Goal: Check status: Check status

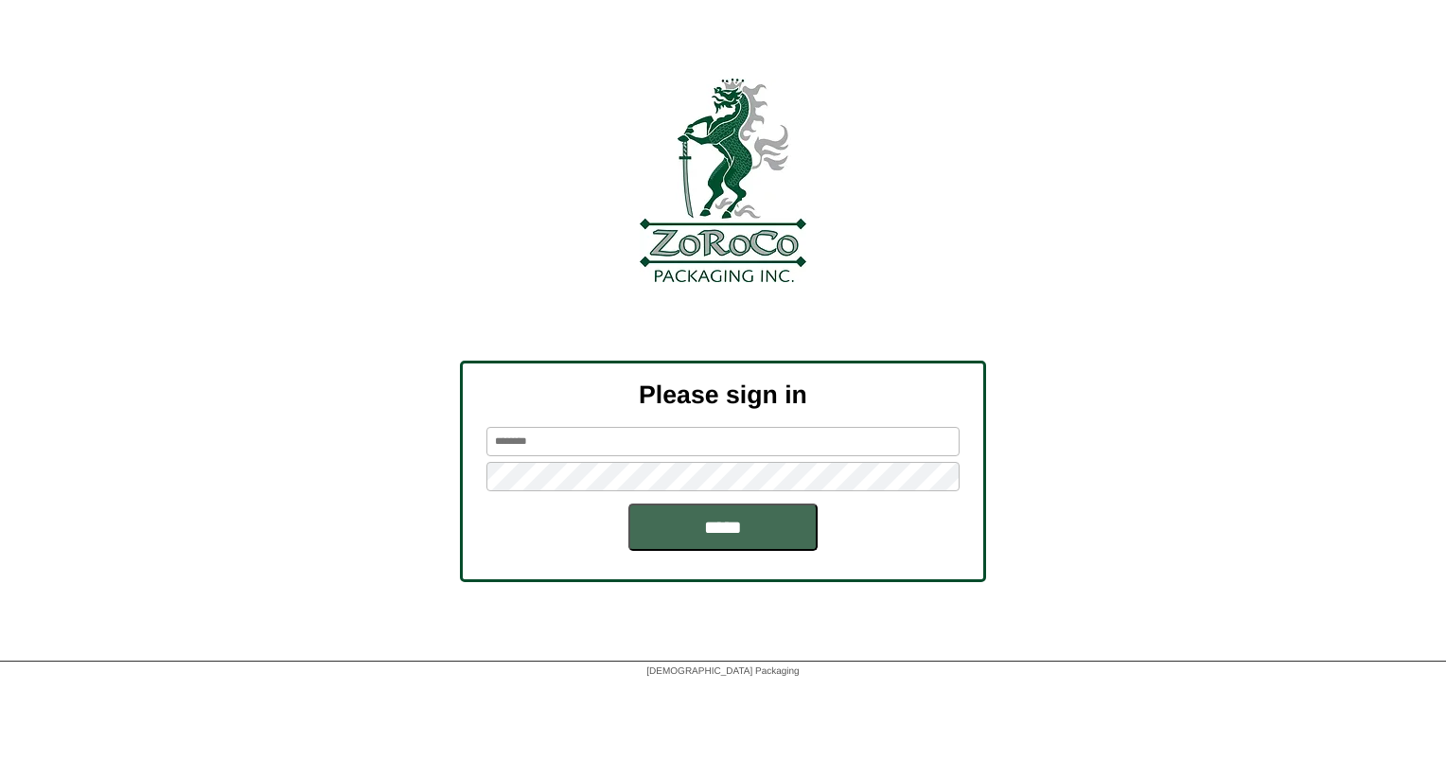
type input "******"
click at [727, 533] on input "*****" at bounding box center [723, 527] width 189 height 47
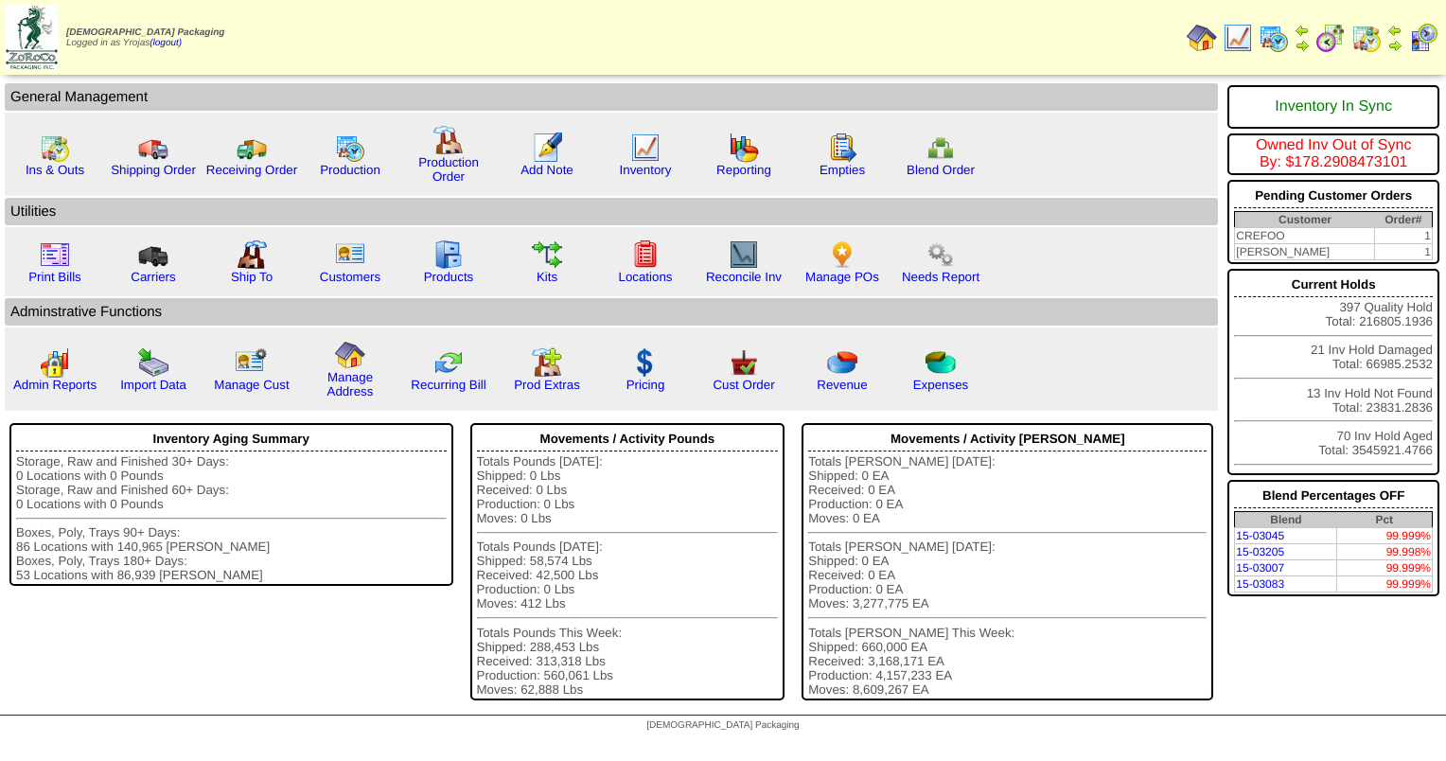
click at [1280, 52] on link at bounding box center [1274, 49] width 30 height 14
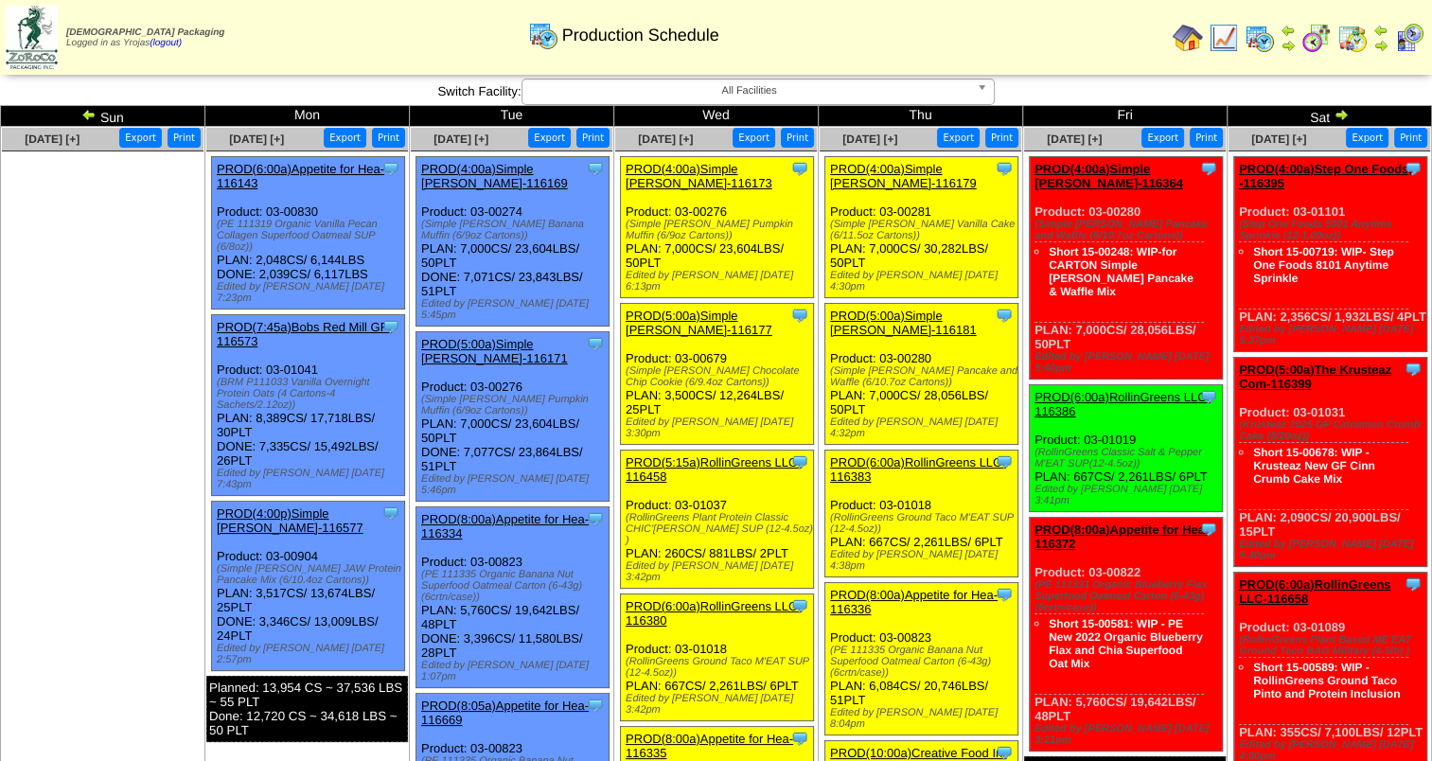
click at [81, 115] on img at bounding box center [88, 114] width 15 height 15
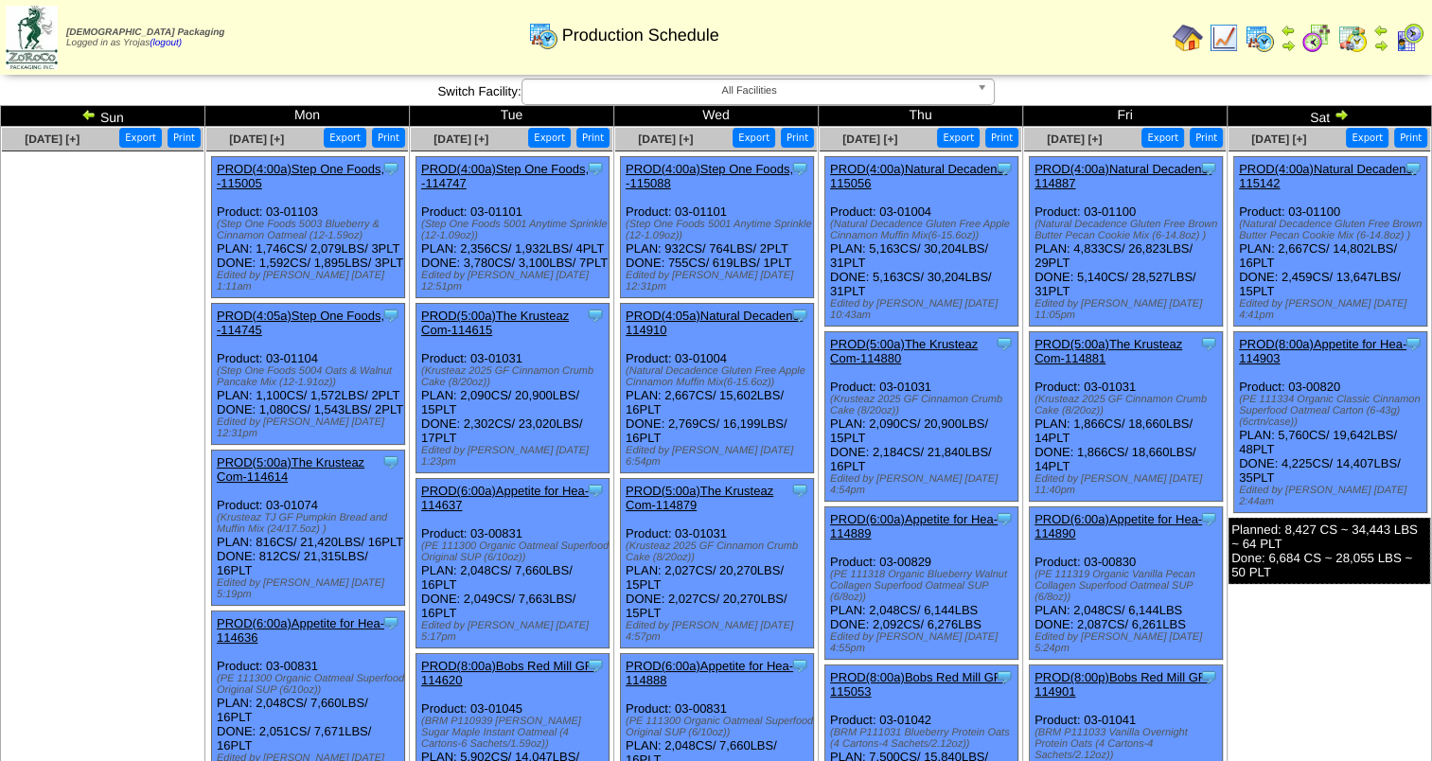
click at [87, 113] on img at bounding box center [88, 114] width 15 height 15
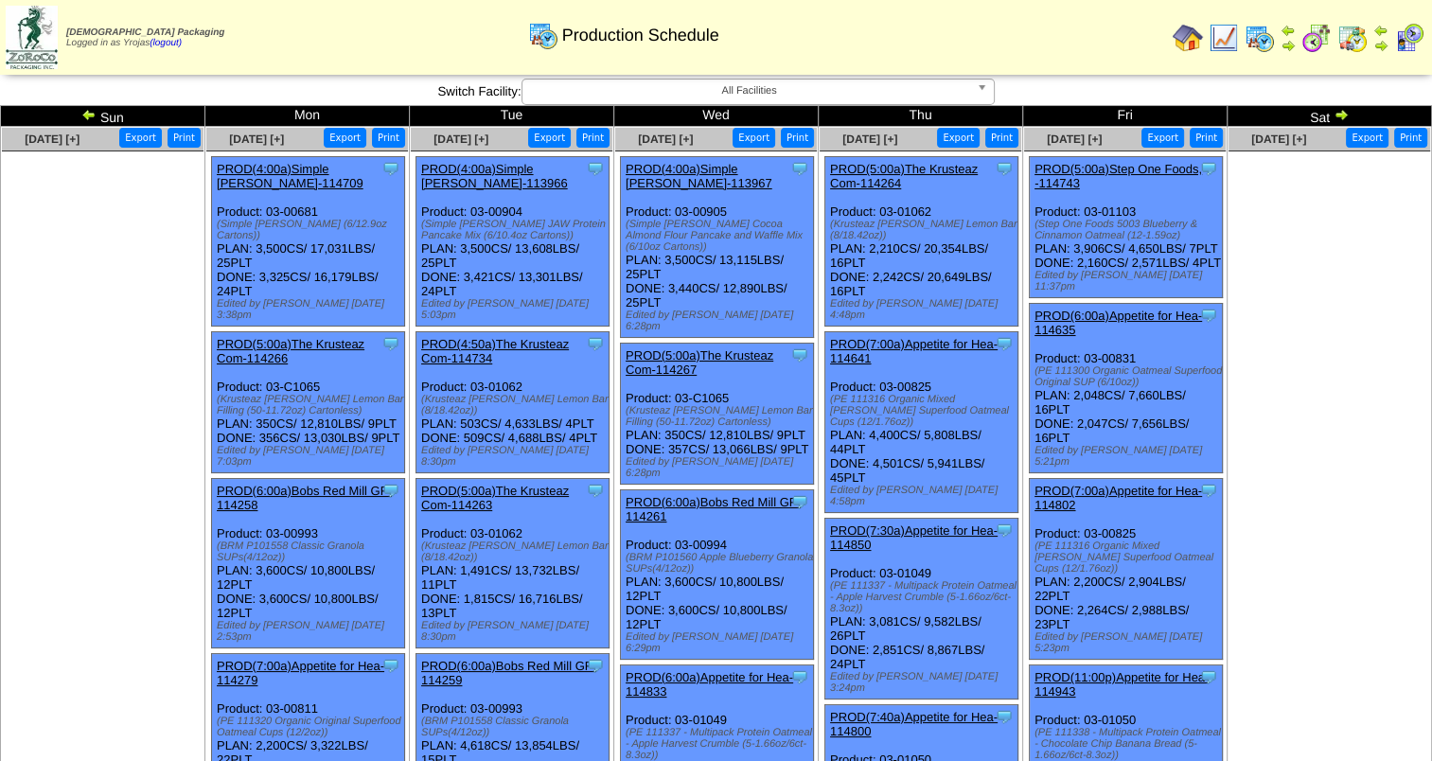
click at [1351, 113] on td "Sat" at bounding box center [1330, 116] width 204 height 21
click at [1339, 113] on img at bounding box center [1341, 114] width 15 height 15
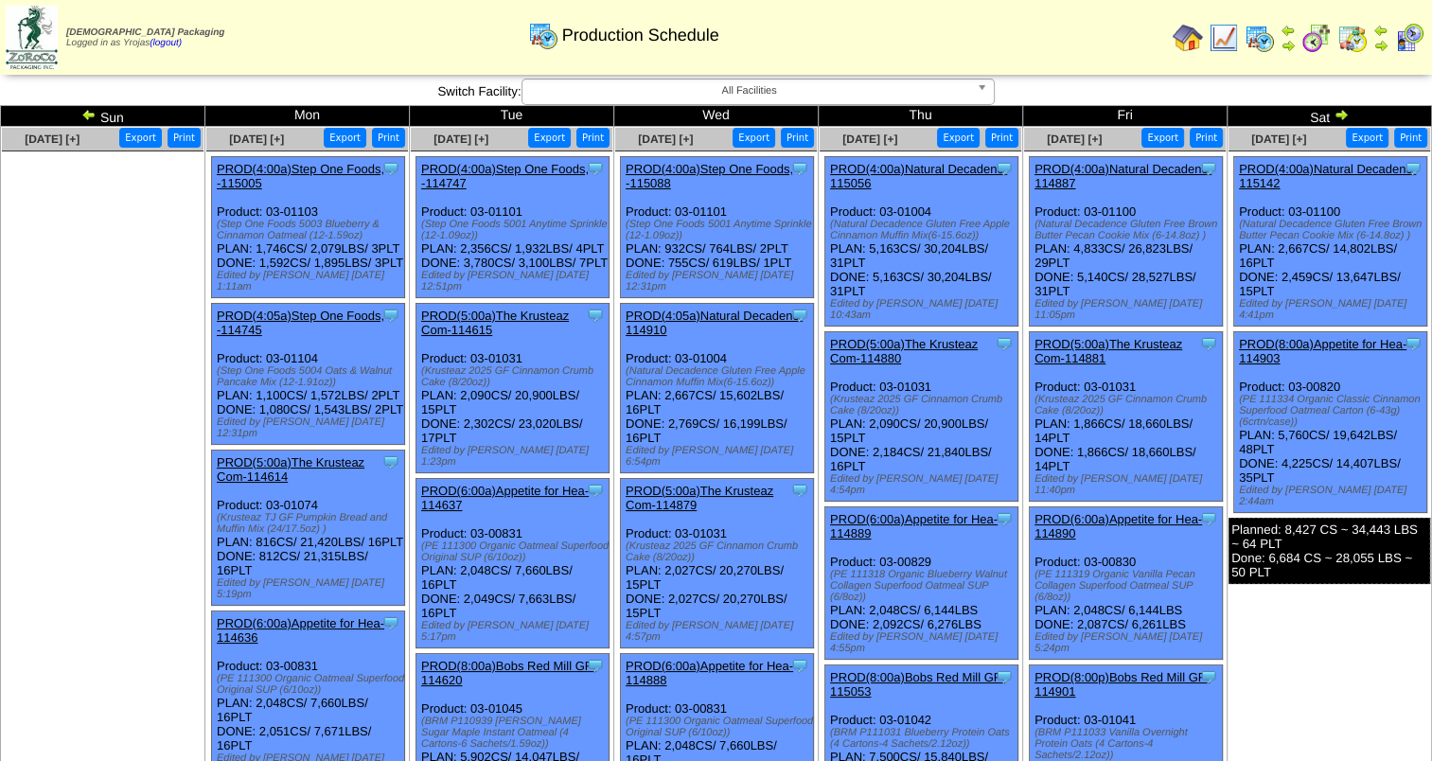
click at [1340, 112] on img at bounding box center [1341, 114] width 15 height 15
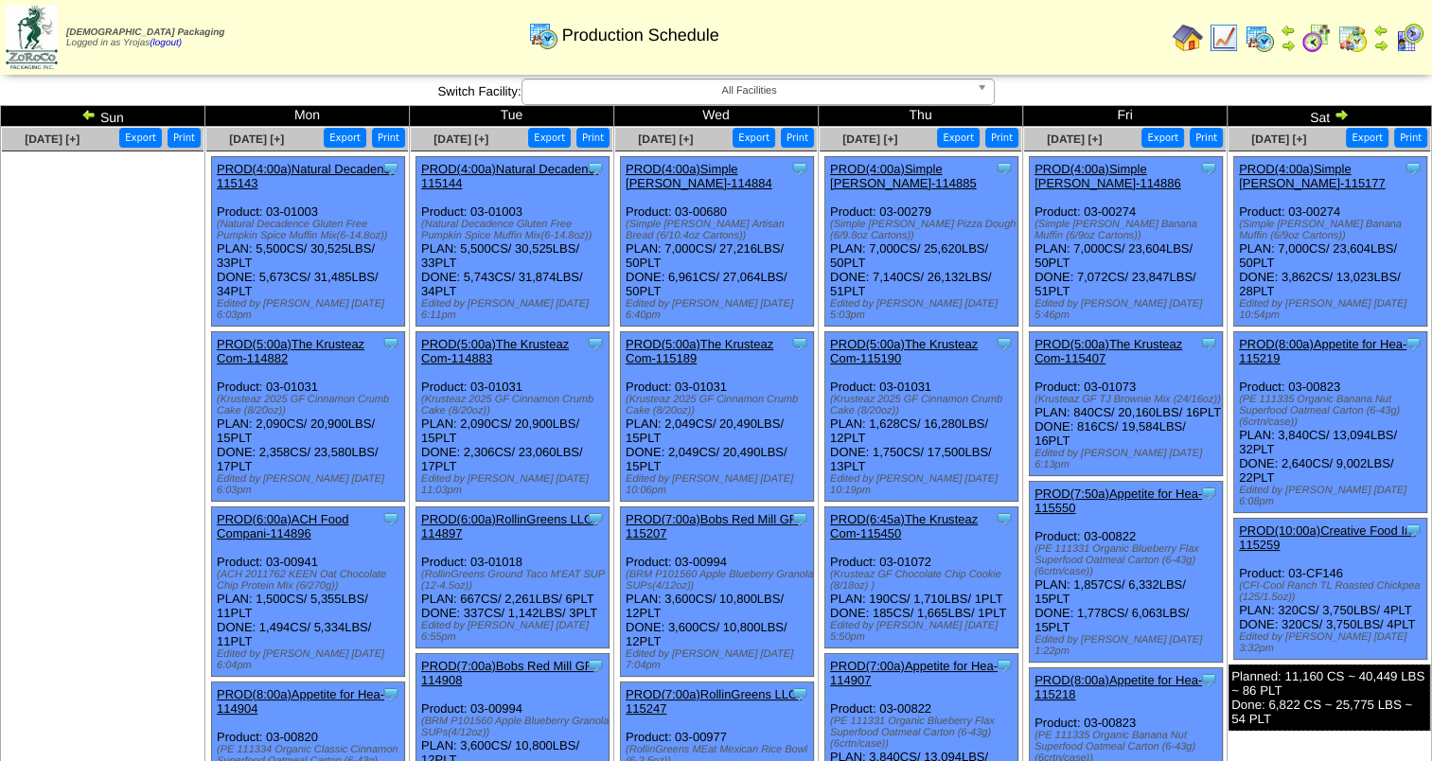
click at [1340, 112] on img at bounding box center [1341, 114] width 15 height 15
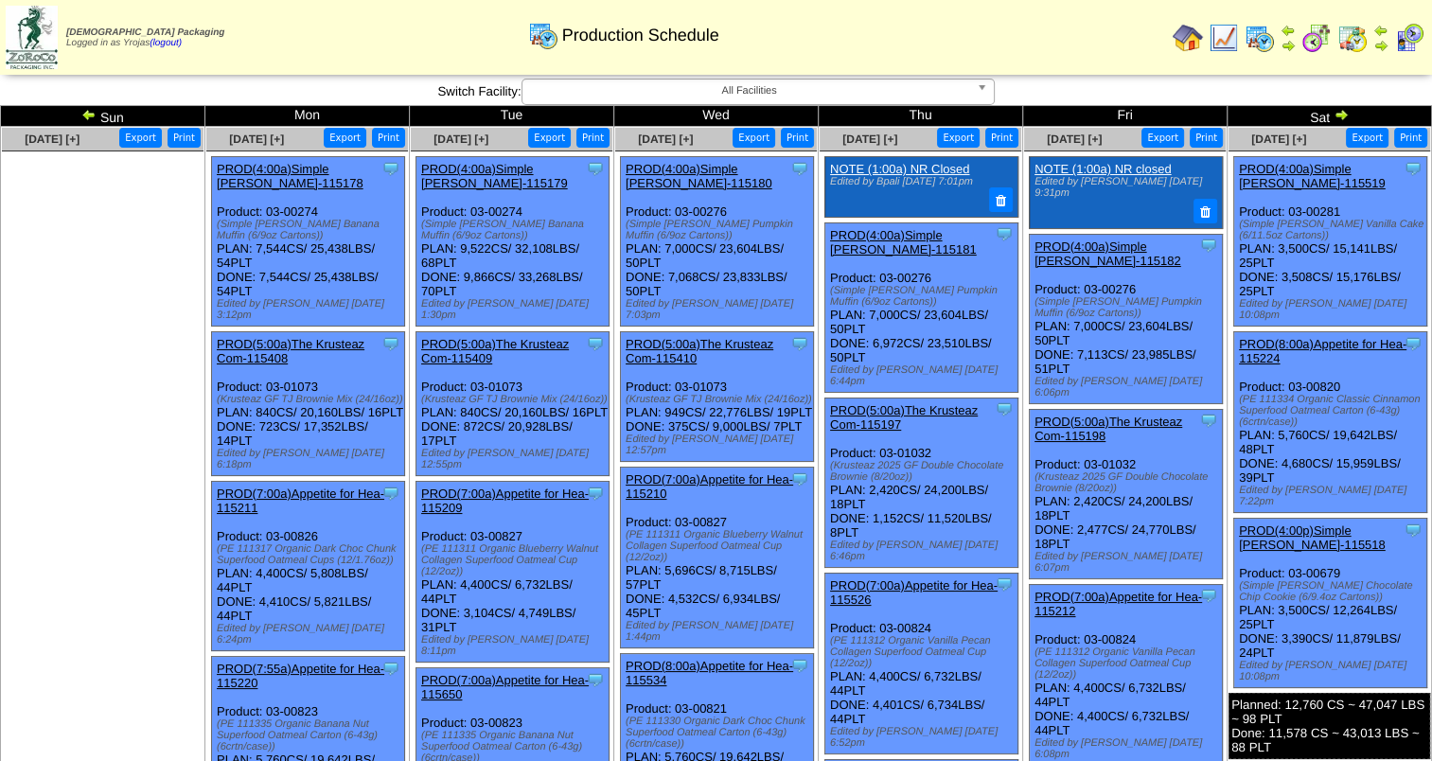
click at [1340, 112] on img at bounding box center [1341, 114] width 15 height 15
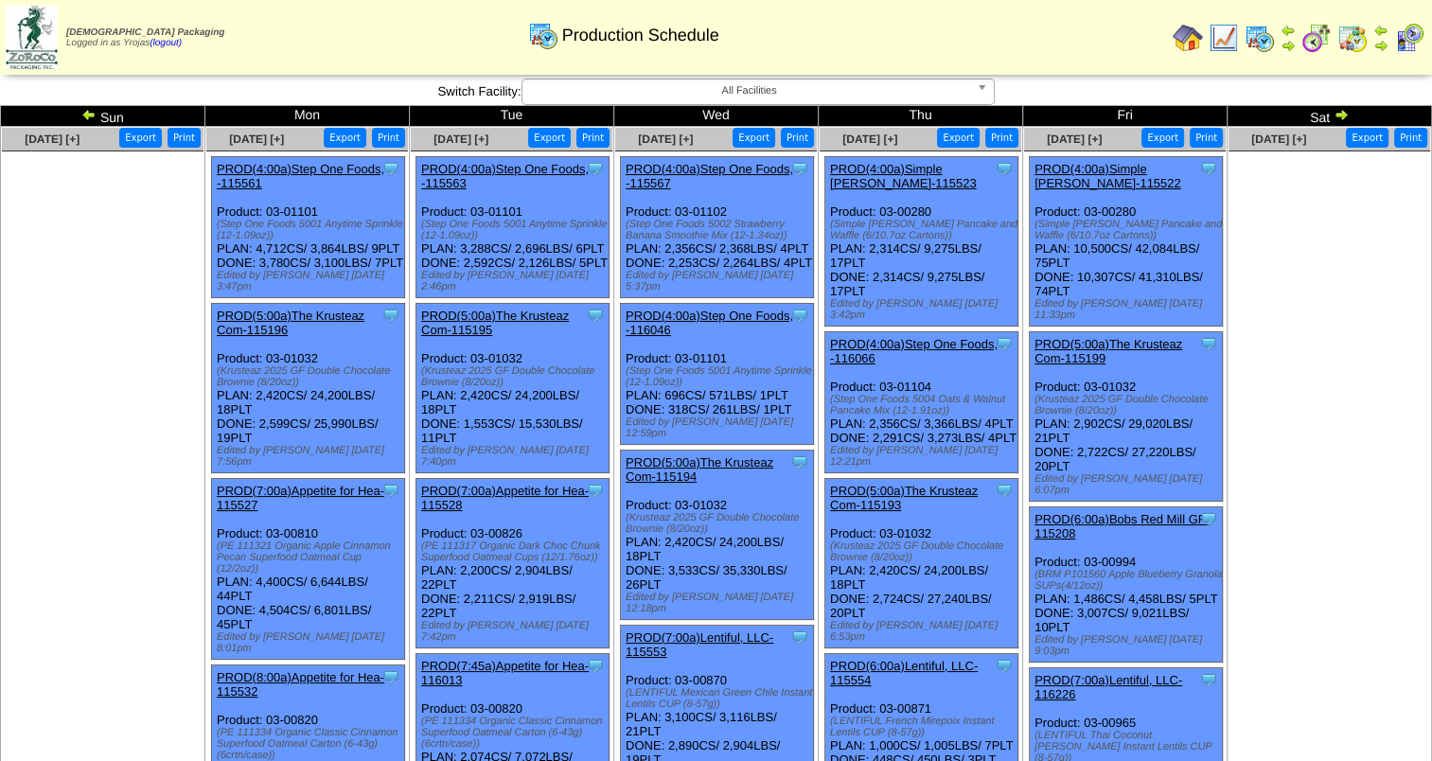
click at [1340, 112] on img at bounding box center [1341, 114] width 15 height 15
